Goal: Obtain resource: Download file/media

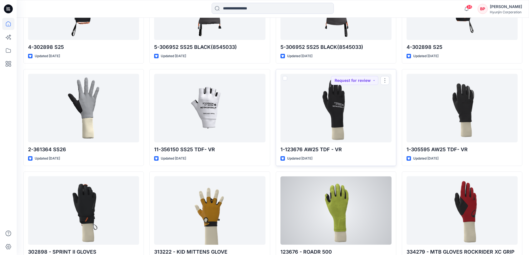
scroll to position [2333, 0]
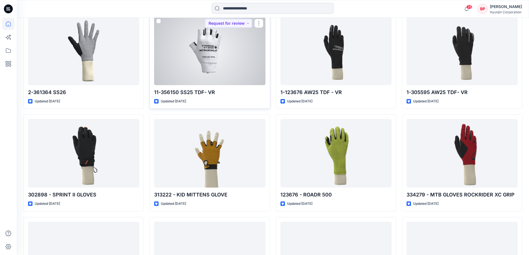
click at [221, 83] on div at bounding box center [209, 51] width 111 height 69
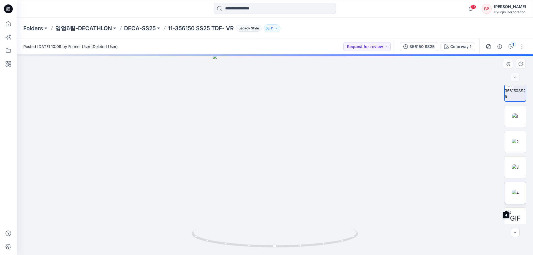
scroll to position [11, 0]
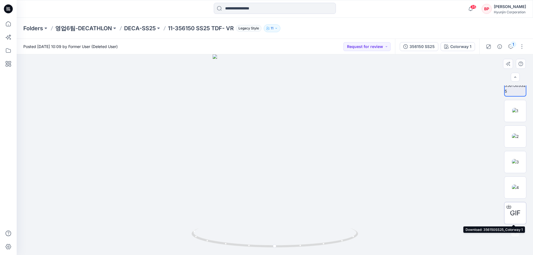
click at [512, 211] on span "GIF" at bounding box center [515, 213] width 11 height 10
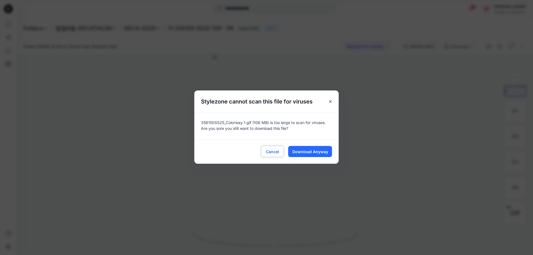
click at [279, 152] on button "Cancel" at bounding box center [272, 151] width 22 height 11
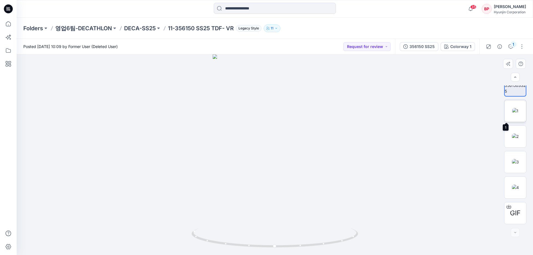
click at [512, 114] on img at bounding box center [515, 111] width 6 height 6
click at [512, 137] on img at bounding box center [515, 137] width 7 height 6
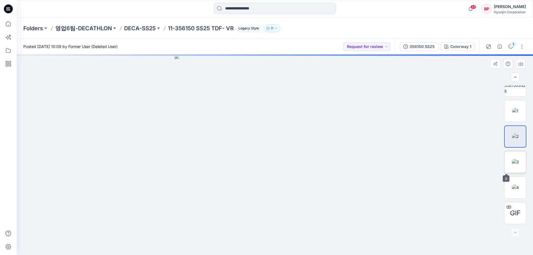
click at [514, 161] on img at bounding box center [515, 162] width 7 height 6
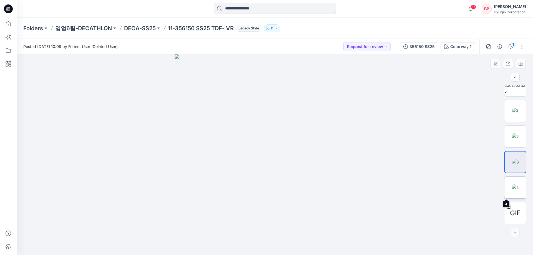
click at [515, 188] on img at bounding box center [515, 188] width 7 height 6
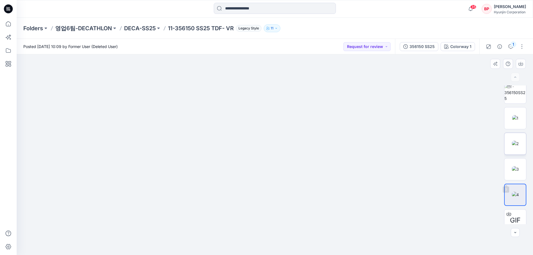
scroll to position [0, 0]
click at [519, 94] on img at bounding box center [516, 96] width 22 height 17
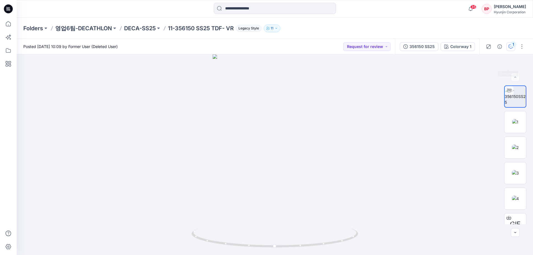
click at [514, 47] on div "1" at bounding box center [514, 45] width 6 height 6
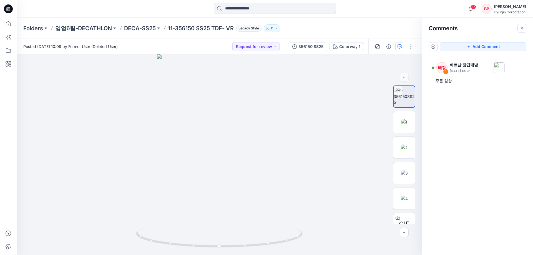
click at [522, 27] on icon "button" at bounding box center [522, 28] width 4 height 4
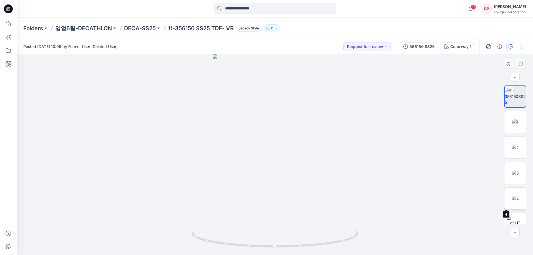
scroll to position [11, 0]
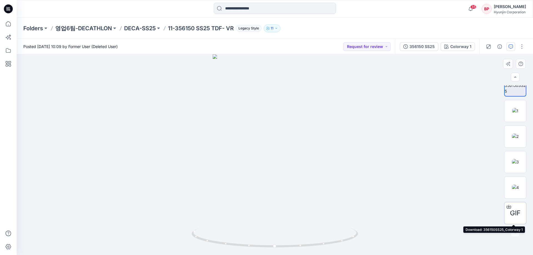
click at [516, 214] on span "GIF" at bounding box center [515, 213] width 11 height 10
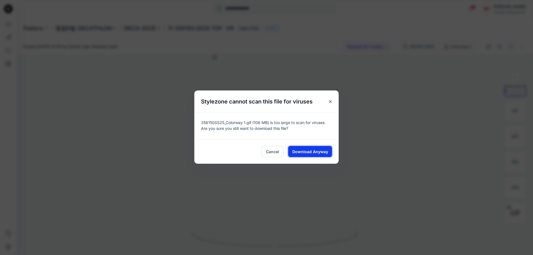
click at [302, 152] on span "Download Anyway" at bounding box center [310, 152] width 36 height 6
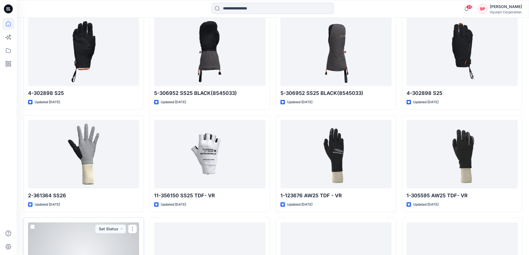
scroll to position [2197, 0]
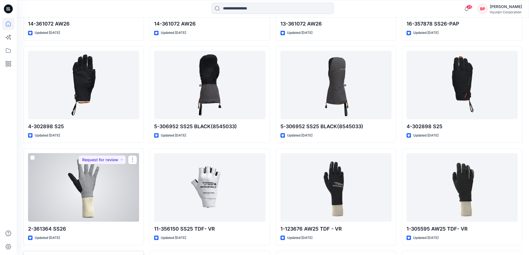
click at [112, 198] on div at bounding box center [83, 187] width 111 height 69
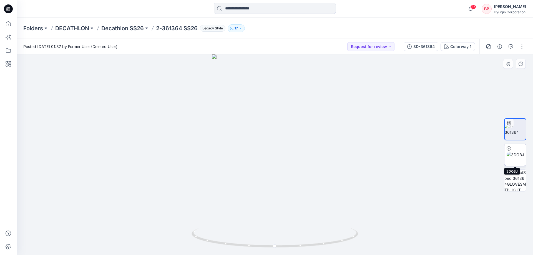
click at [515, 158] on img at bounding box center [515, 155] width 17 height 6
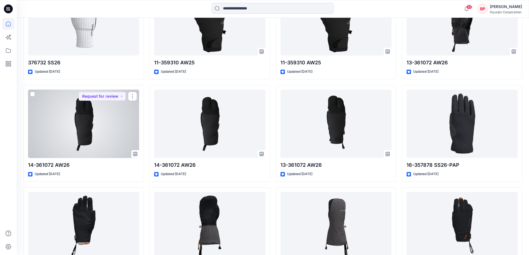
scroll to position [2086, 0]
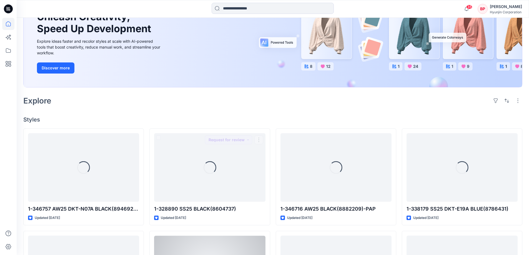
scroll to position [139, 0]
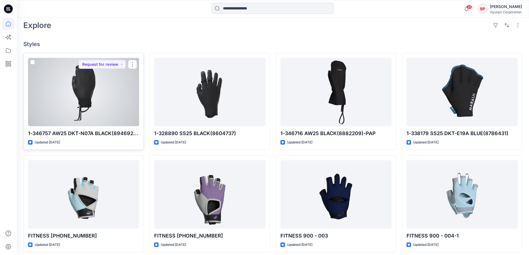
click at [82, 123] on div at bounding box center [83, 92] width 111 height 69
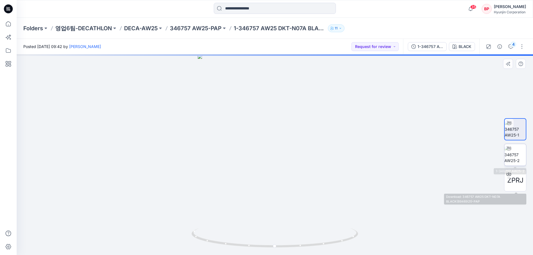
click at [519, 158] on img at bounding box center [516, 154] width 22 height 17
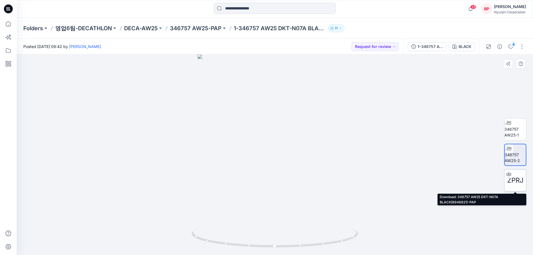
click at [519, 175] on div "ZPRJ" at bounding box center [515, 180] width 22 height 22
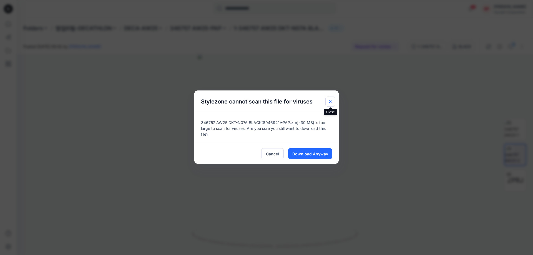
click at [334, 99] on button "Close" at bounding box center [331, 102] width 10 height 10
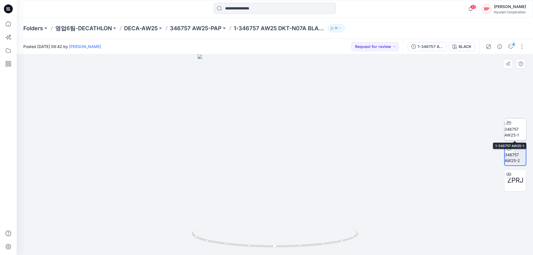
click at [513, 136] on img at bounding box center [516, 129] width 22 height 17
click at [514, 154] on img at bounding box center [516, 154] width 22 height 17
click at [312, 152] on div at bounding box center [275, 154] width 517 height 201
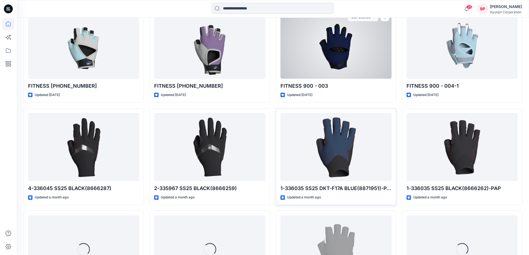
scroll to position [321, 0]
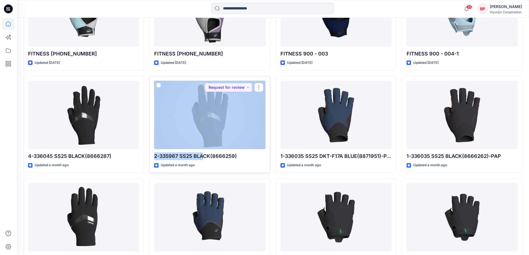
click at [203, 149] on div "2-335967 SS25 BLACK(8666259) Updated a month ago Request for review" at bounding box center [209, 124] width 121 height 97
click at [204, 133] on div at bounding box center [209, 115] width 111 height 69
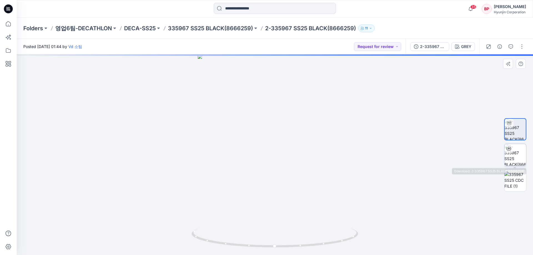
click at [516, 156] on img at bounding box center [516, 155] width 22 height 22
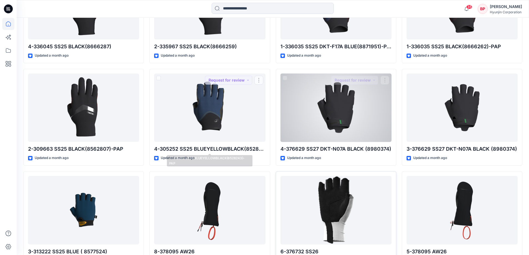
scroll to position [488, 0]
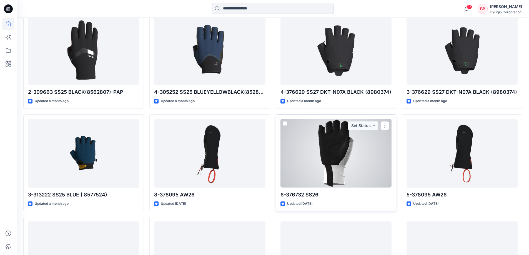
click at [337, 190] on div "6-376732 SS26 Updated 3 months ago Set Status" at bounding box center [336, 162] width 121 height 97
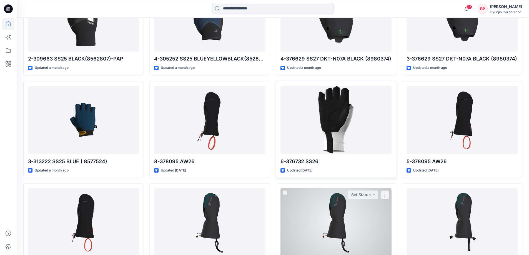
scroll to position [571, 0]
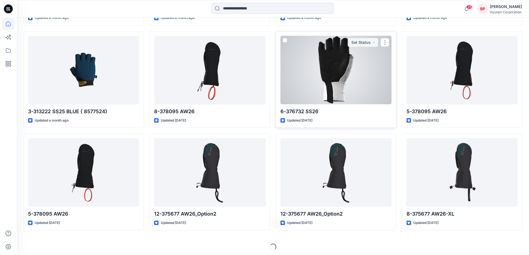
click at [341, 100] on div at bounding box center [336, 70] width 111 height 69
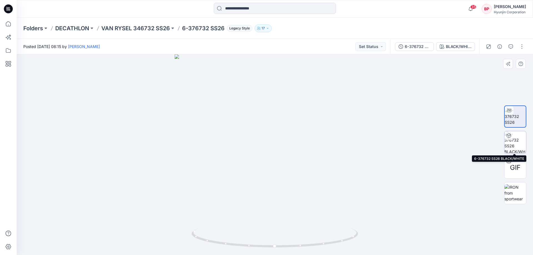
click at [518, 145] on img at bounding box center [516, 142] width 22 height 22
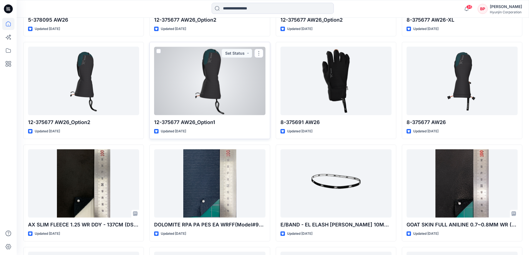
scroll to position [766, 0]
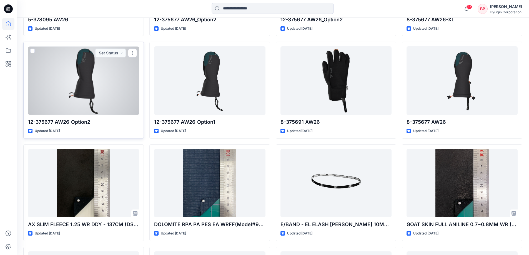
click at [116, 102] on div at bounding box center [83, 80] width 111 height 69
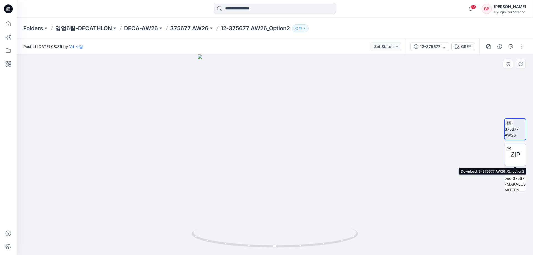
click at [519, 160] on div "ZIP" at bounding box center [515, 155] width 22 height 22
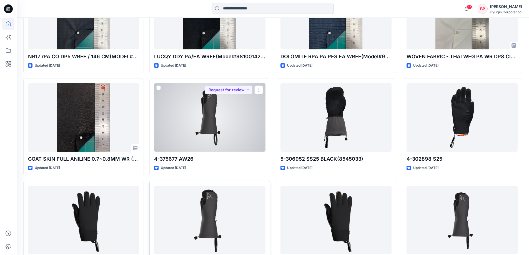
scroll to position [1188, 0]
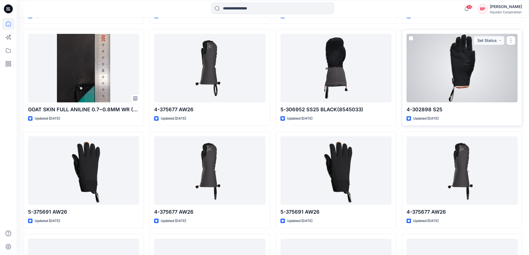
click at [442, 94] on div at bounding box center [462, 68] width 111 height 69
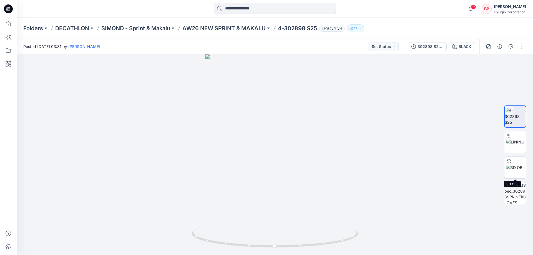
click at [519, 171] on img at bounding box center [515, 168] width 19 height 6
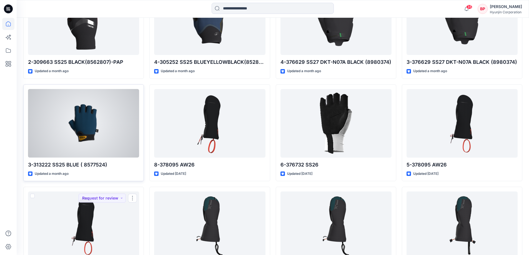
scroll to position [517, 0]
click at [112, 138] on div at bounding box center [83, 123] width 111 height 69
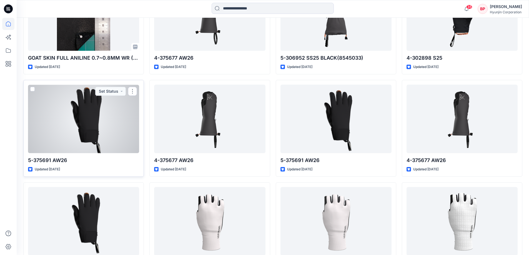
scroll to position [1327, 0]
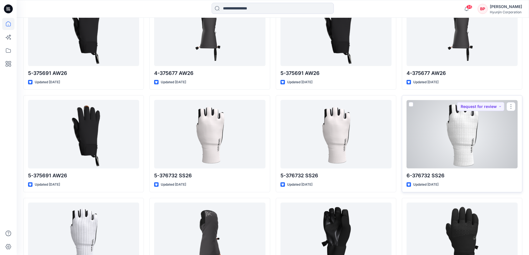
click at [441, 153] on div at bounding box center [462, 134] width 111 height 69
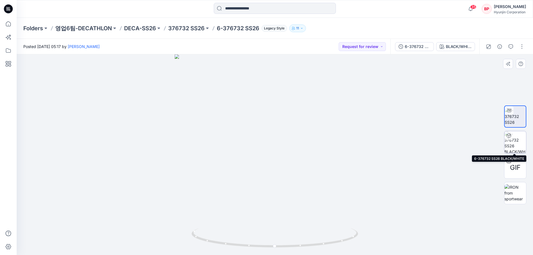
click at [519, 148] on img at bounding box center [516, 142] width 22 height 22
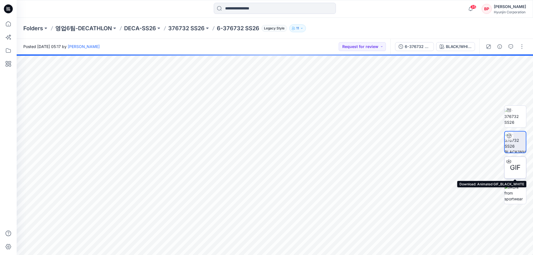
click at [517, 169] on span "GIF" at bounding box center [515, 168] width 11 height 10
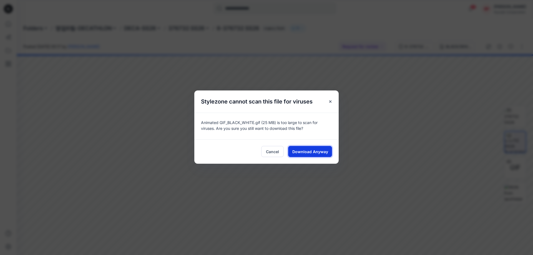
click at [297, 154] on span "Download Anyway" at bounding box center [310, 152] width 36 height 6
